Goal: Information Seeking & Learning: Check status

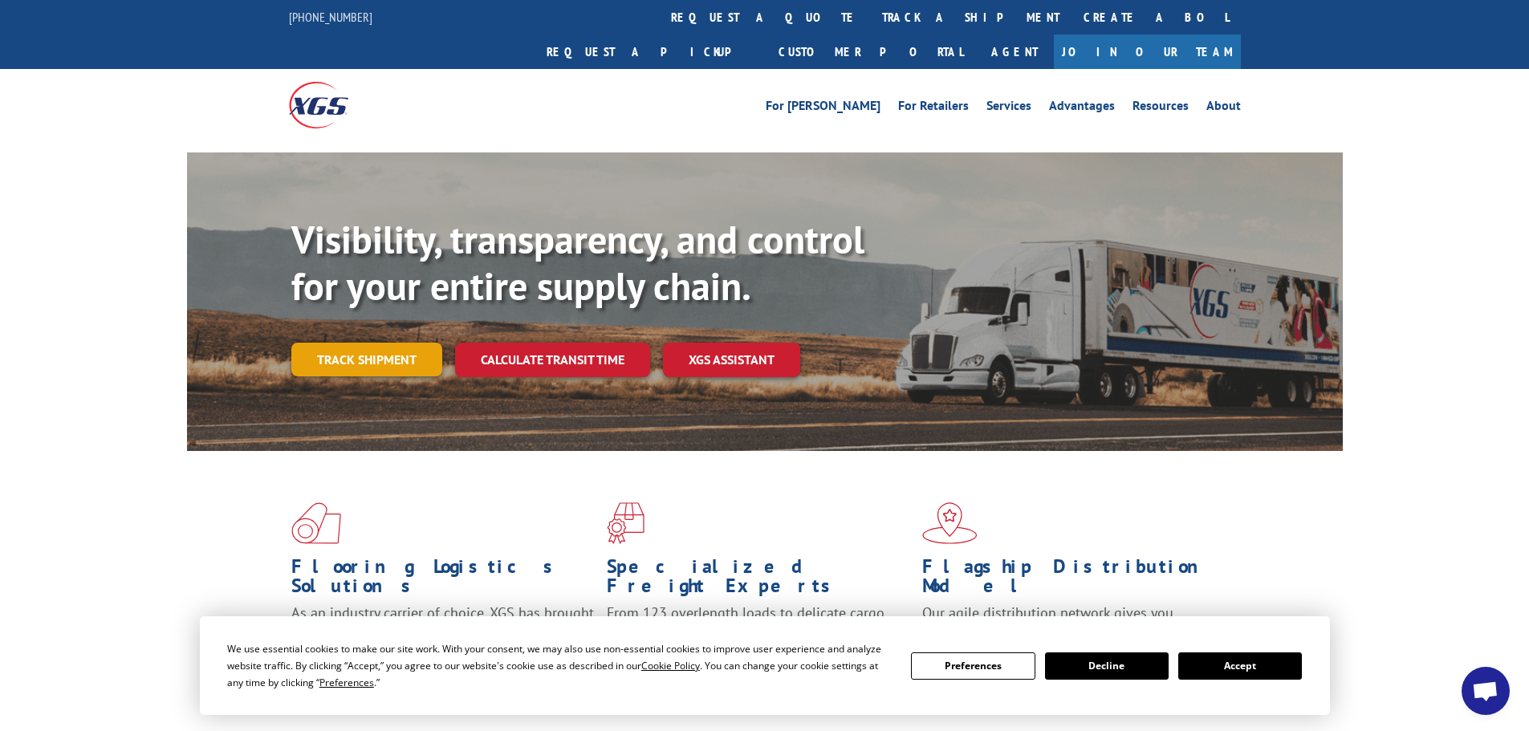
click at [348, 343] on link "Track shipment" at bounding box center [366, 360] width 151 height 34
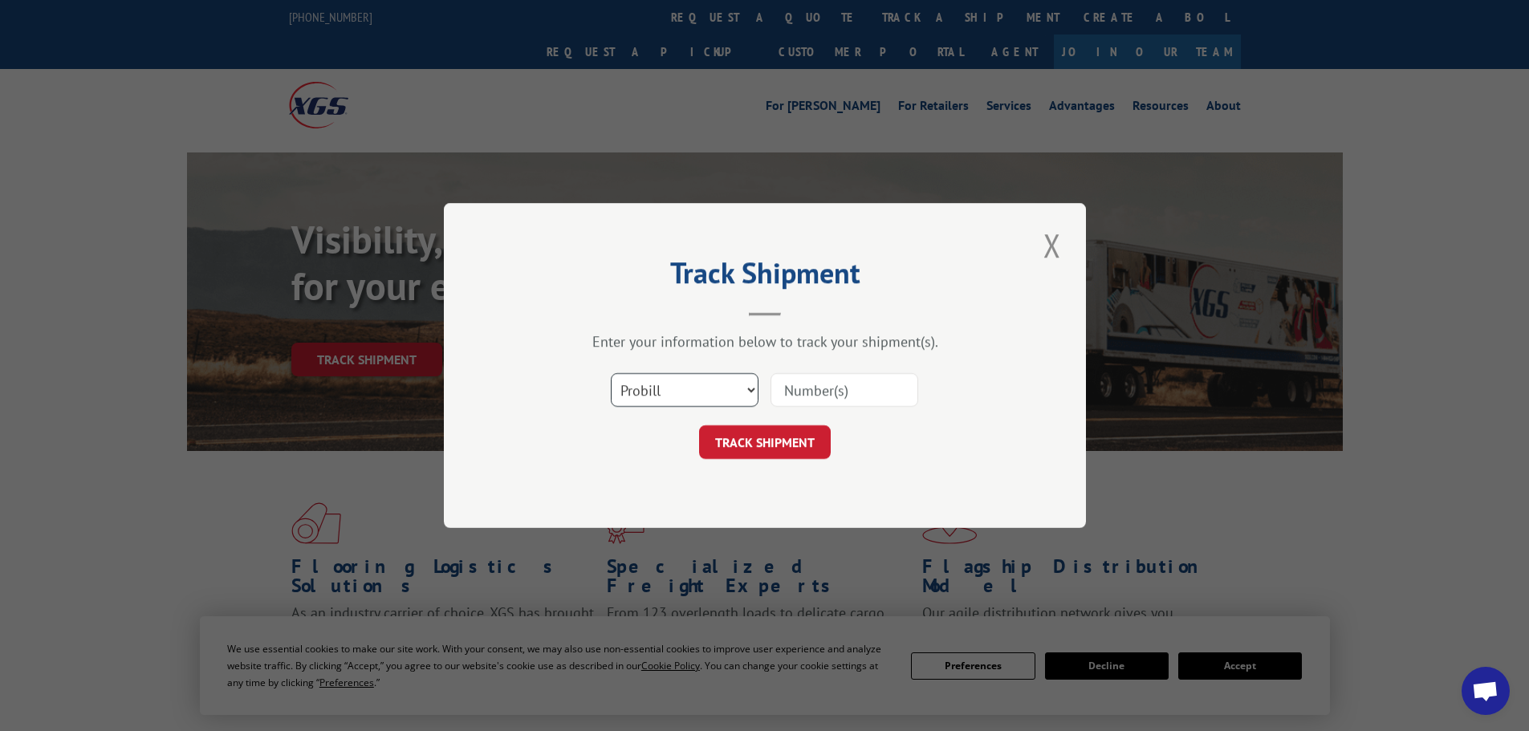
click at [691, 394] on select "Select category... Probill BOL PO" at bounding box center [685, 390] width 148 height 34
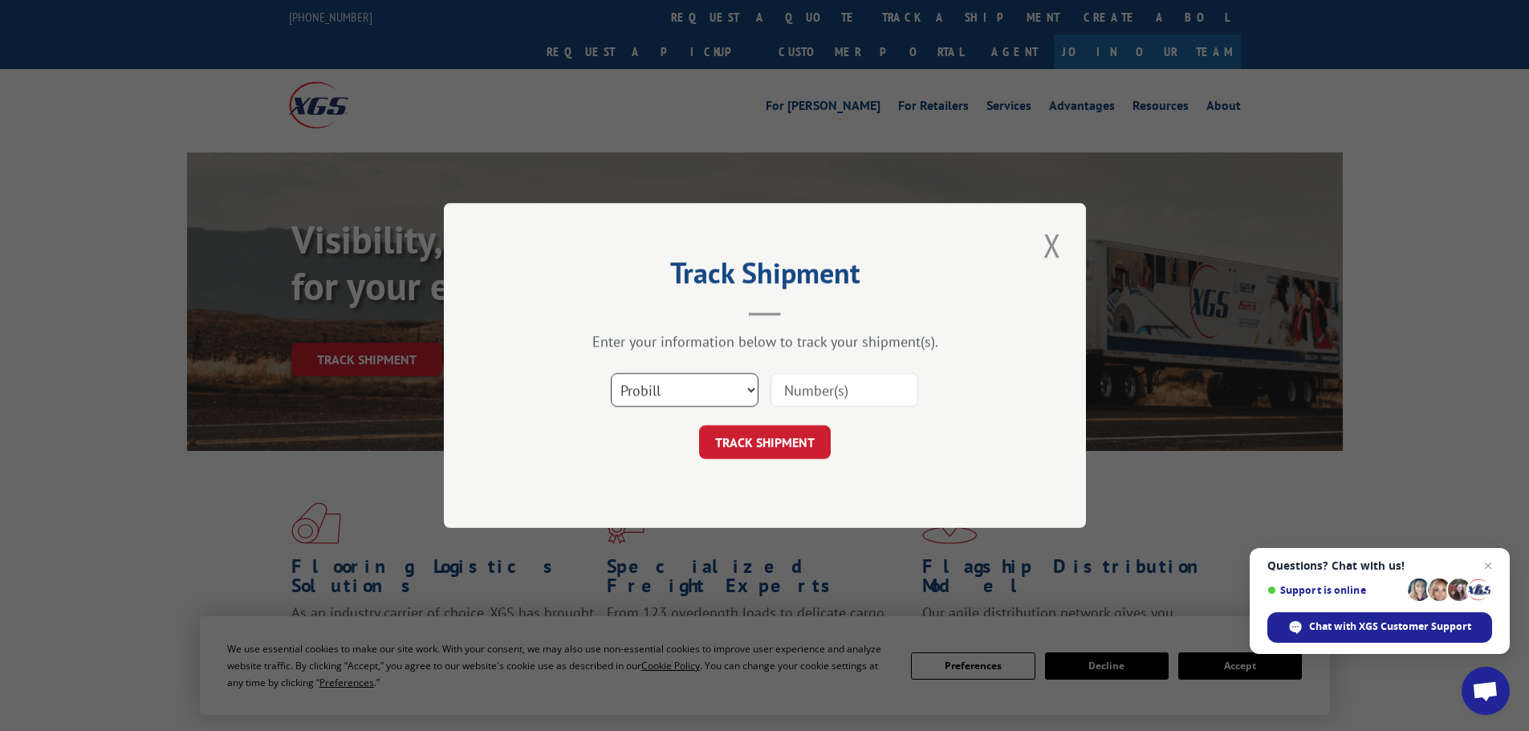
select select "bol"
click at [611, 373] on select "Select category... Probill BOL PO" at bounding box center [685, 390] width 148 height 34
click at [804, 390] on input at bounding box center [844, 390] width 148 height 34
paste input "4818966"
type input "4818966"
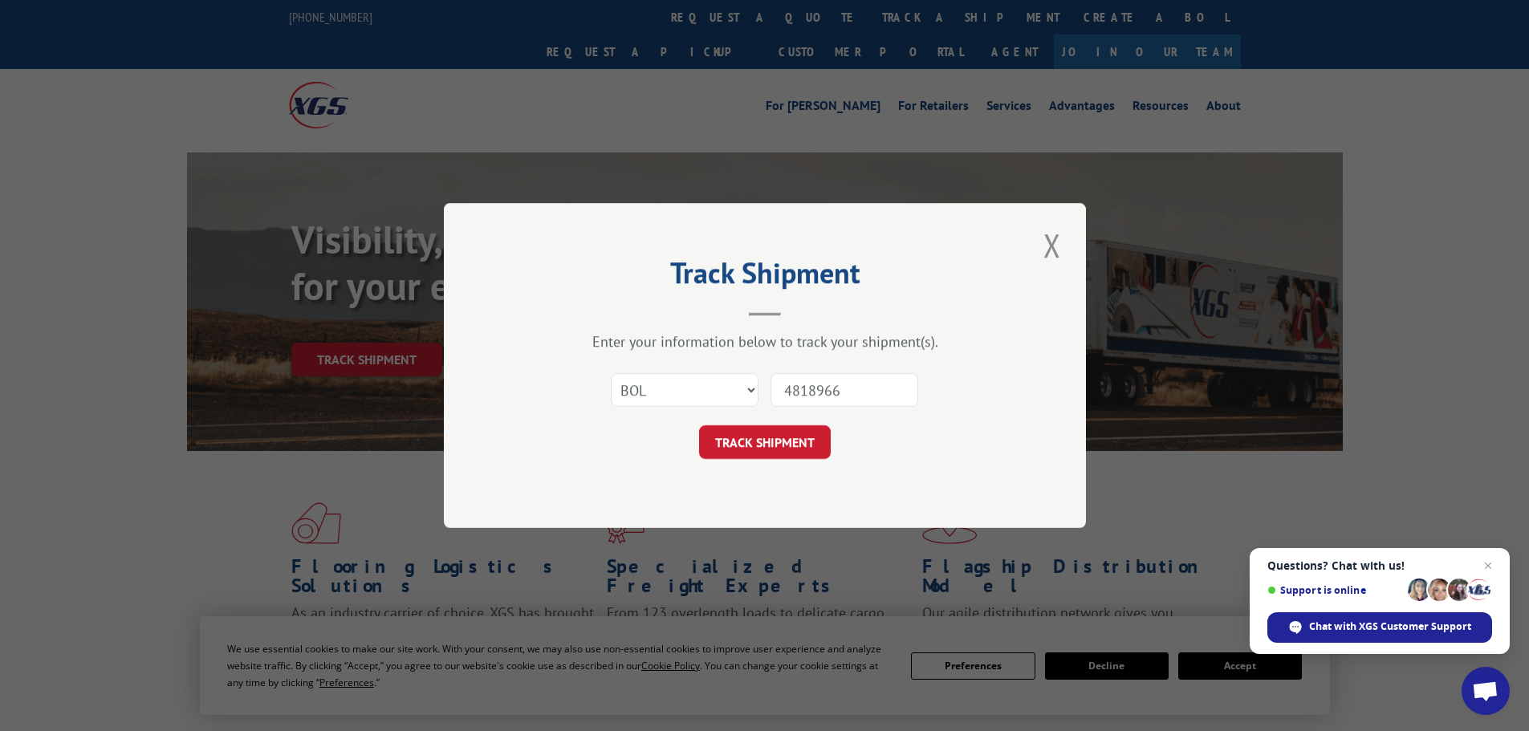
drag, startPoint x: 778, startPoint y: 447, endPoint x: 787, endPoint y: 447, distance: 8.8
click at [783, 447] on button "TRACK SHIPMENT" at bounding box center [765, 442] width 132 height 34
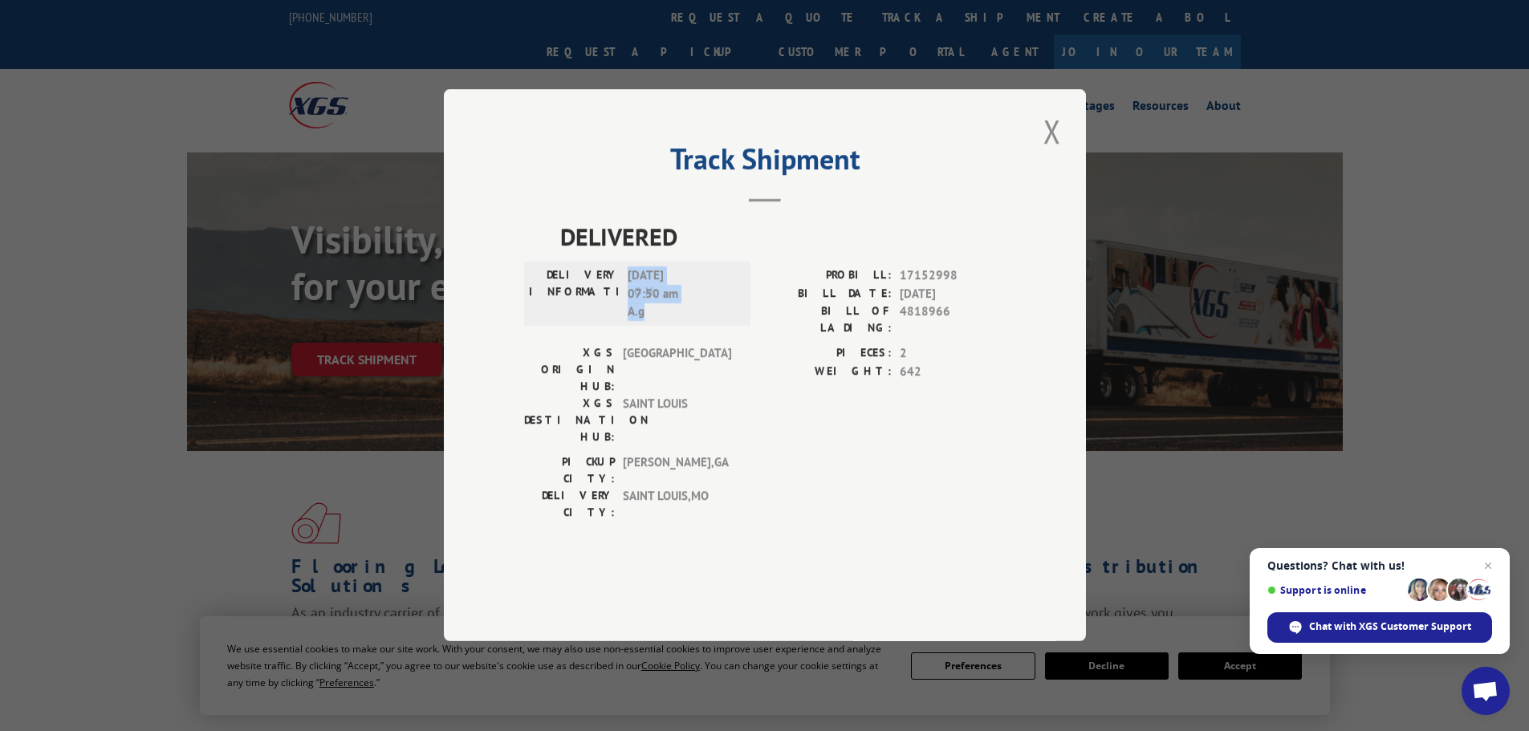
drag, startPoint x: 651, startPoint y: 359, endPoint x: 628, endPoint y: 327, distance: 39.0
click at [628, 322] on span "[DATE] 07:50 am A.g" at bounding box center [682, 294] width 108 height 55
copy span "[DATE] 07:50 am A.g"
